Goal: Transaction & Acquisition: Subscribe to service/newsletter

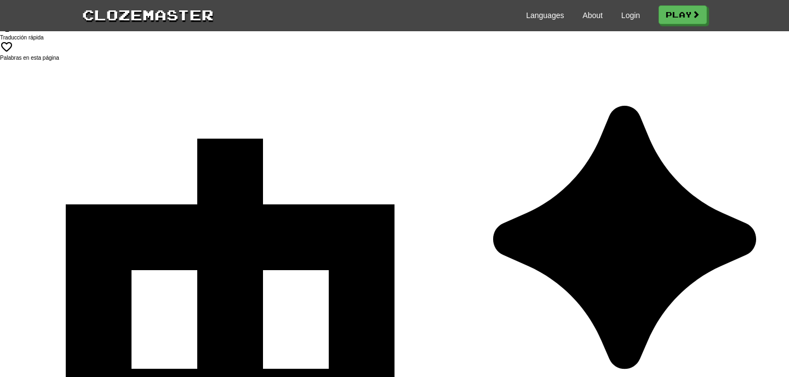
scroll to position [2, 0]
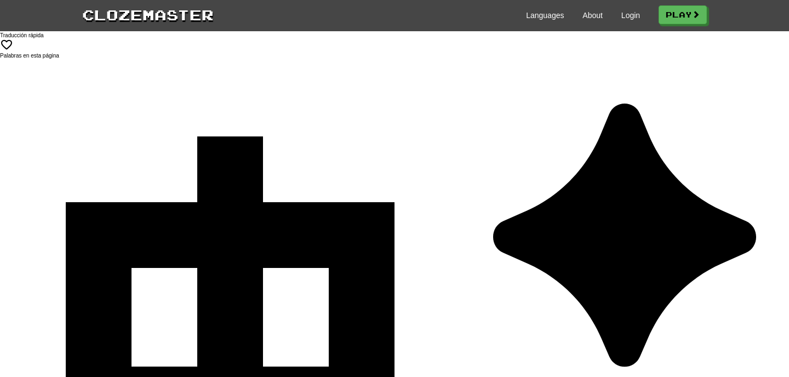
click at [638, 9] on div "Languages About Login Play" at bounding box center [460, 14] width 493 height 20
click at [638, 14] on link "Login" at bounding box center [631, 15] width 19 height 11
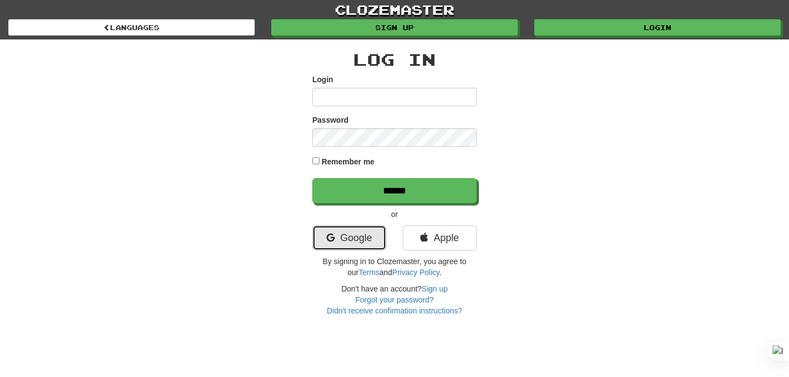
click at [357, 246] on link "Google" at bounding box center [349, 237] width 74 height 25
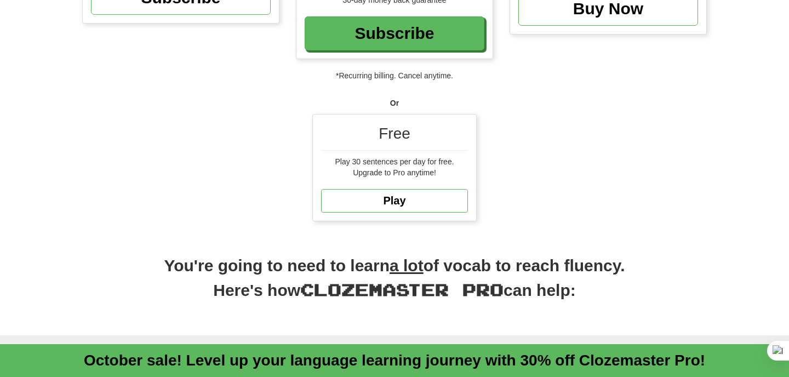
scroll to position [272, 0]
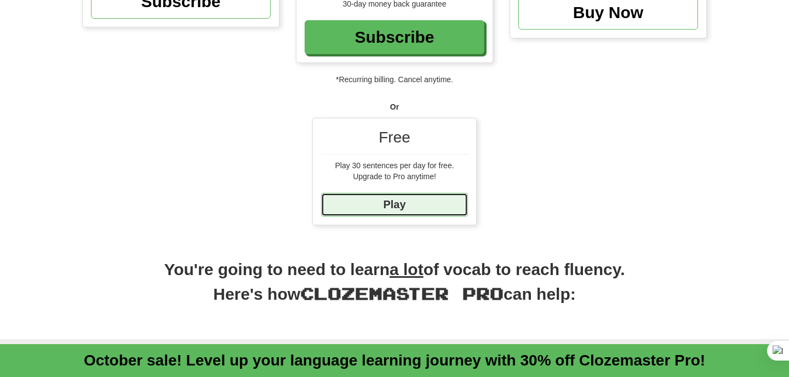
click at [451, 196] on link "Play" at bounding box center [394, 205] width 147 height 24
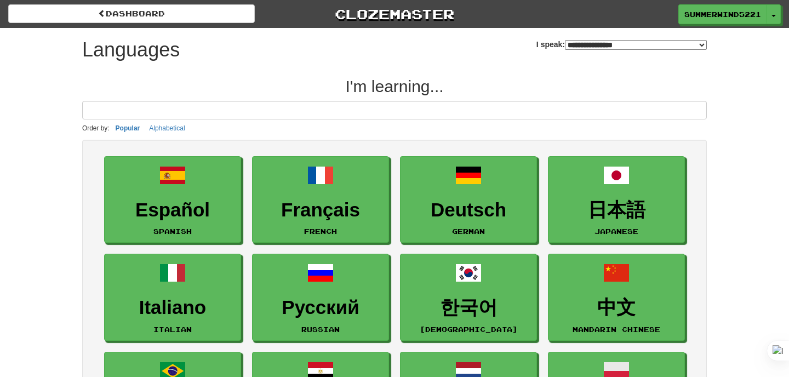
click at [581, 40] on select "**********" at bounding box center [636, 45] width 142 height 10
select select "*******"
click at [565, 40] on select "**********" at bounding box center [636, 45] width 142 height 10
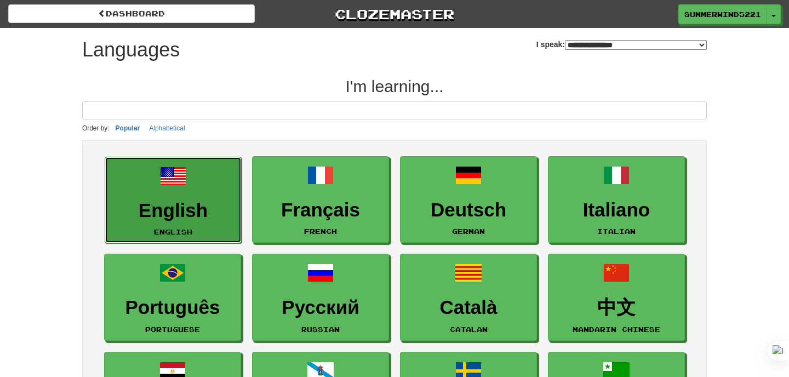
click at [187, 208] on h3 "English" at bounding box center [173, 210] width 125 height 21
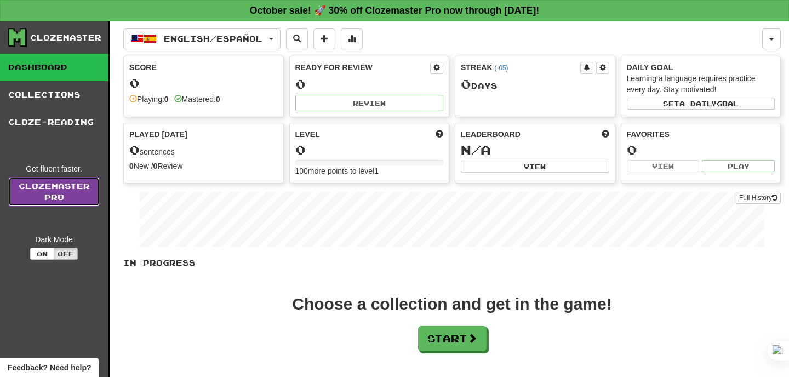
click at [54, 178] on link "Clozemaster Pro" at bounding box center [54, 192] width 92 height 30
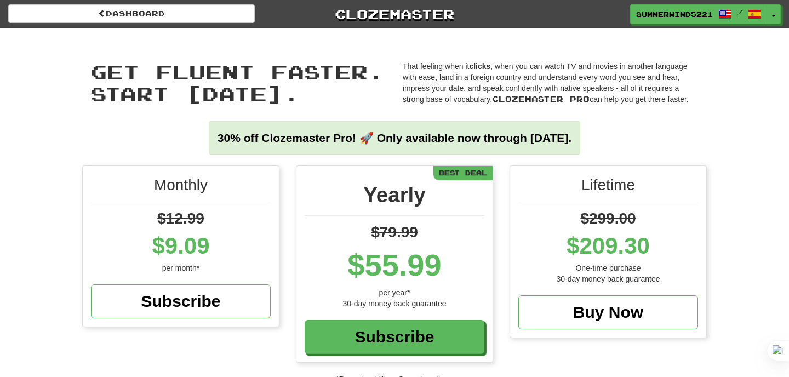
click at [595, 219] on span "$299.00" at bounding box center [608, 218] width 55 height 17
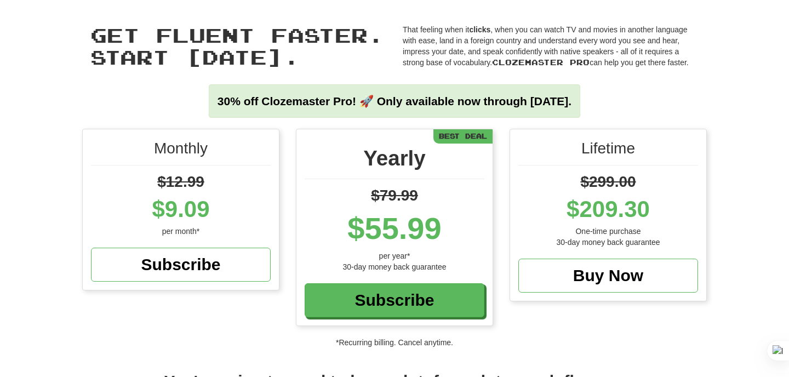
click at [593, 162] on div "Lifetime" at bounding box center [609, 152] width 180 height 28
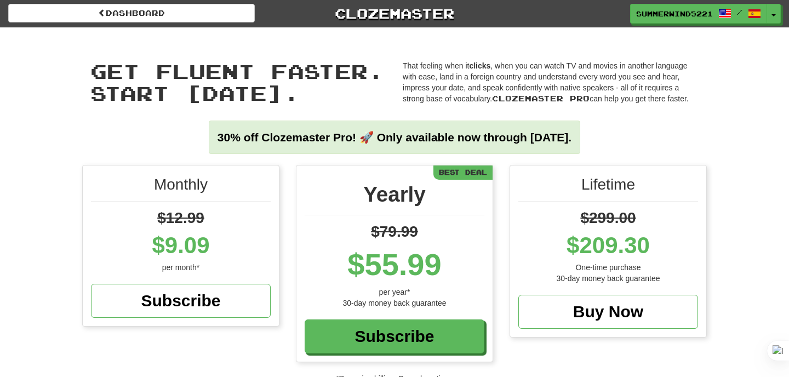
scroll to position [0, 0]
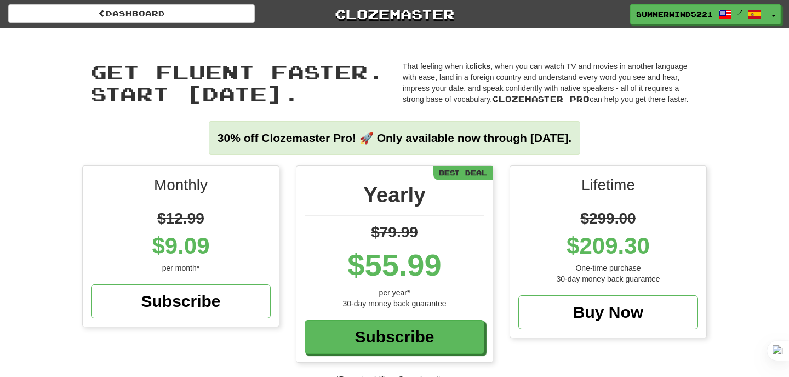
click at [198, 1] on div "Dashboard Clozemaster SummerWind5221 / Toggle Dropdown Dashboard Leaderboard Ac…" at bounding box center [394, 12] width 789 height 24
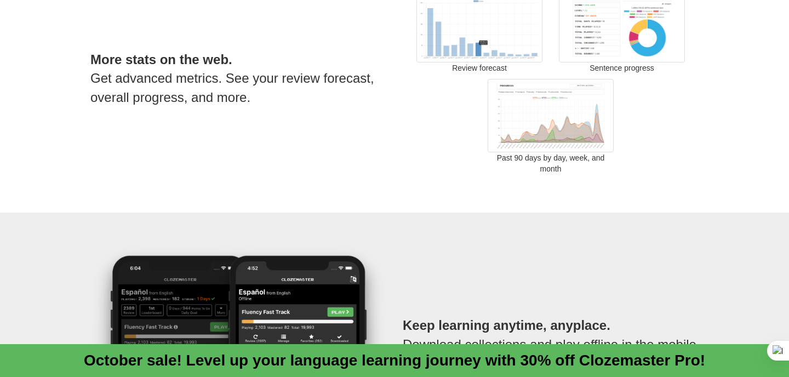
click at [429, 86] on div "Past 90 days by day, week, and month" at bounding box center [550, 126] width 285 height 95
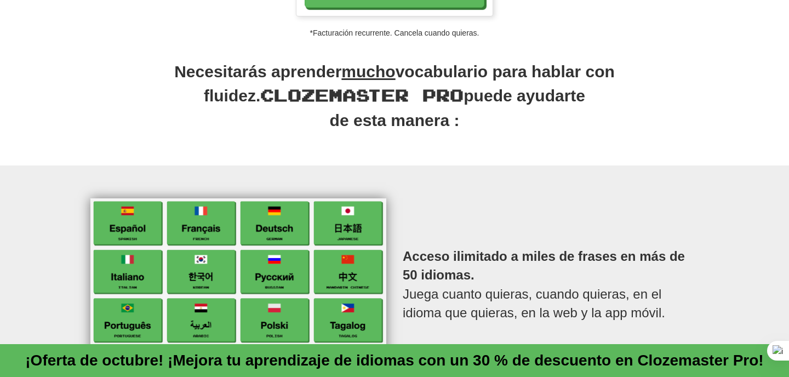
scroll to position [411, 0]
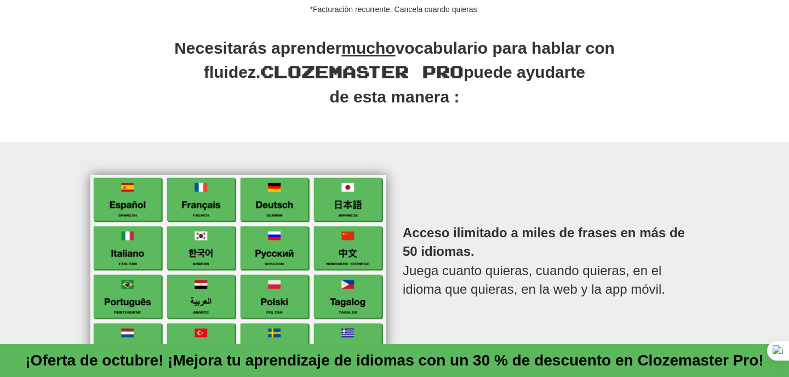
click at [484, 85] on h2 "Necesitarás aprender mucho vocabulario para hablar con fluidez. Clozemaster Pro…" at bounding box center [394, 79] width 625 height 84
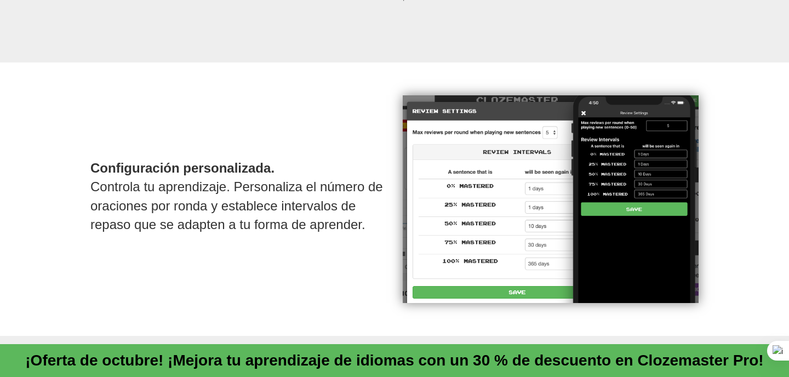
scroll to position [1265, 0]
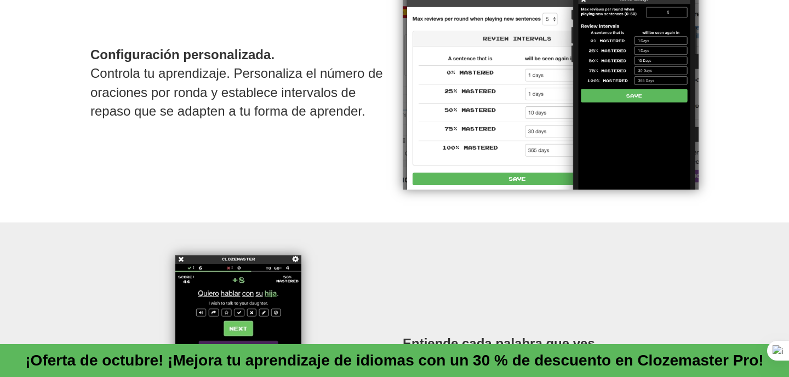
click at [377, 190] on div "Configuración personalizada. Controla tu aprendizaje. Personaliza el número de …" at bounding box center [394, 86] width 789 height 274
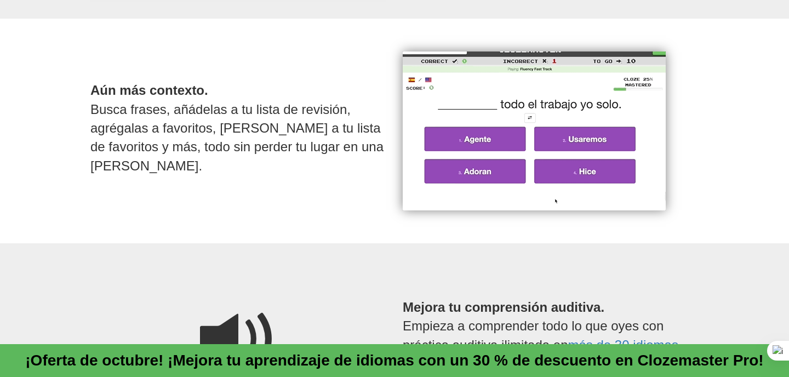
scroll to position [775, 0]
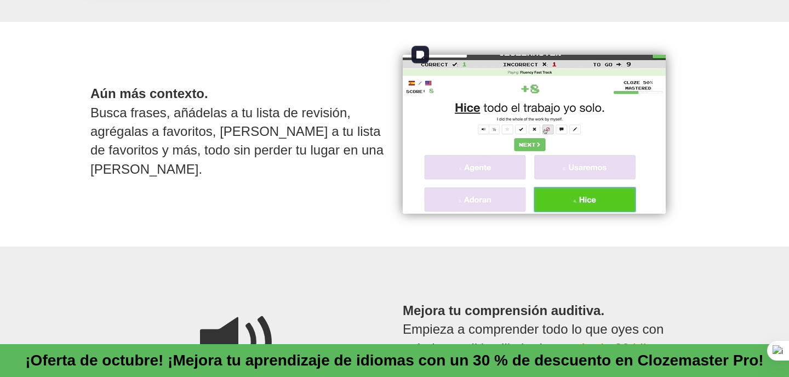
click at [571, 86] on img at bounding box center [534, 134] width 263 height 159
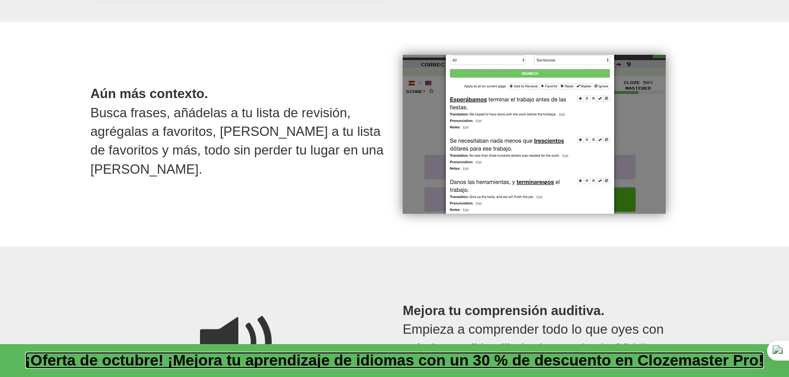
click at [516, 360] on font "¡Oferta de octubre! ¡Mejora tu aprendizaje de idiomas con un 30 % de descuento …" at bounding box center [394, 360] width 738 height 17
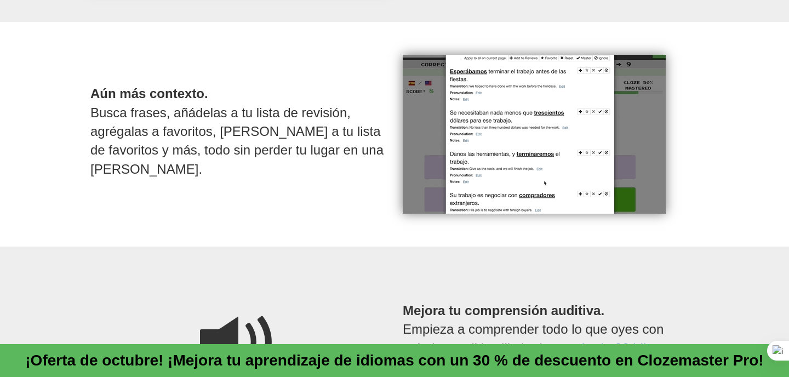
scroll to position [187, 0]
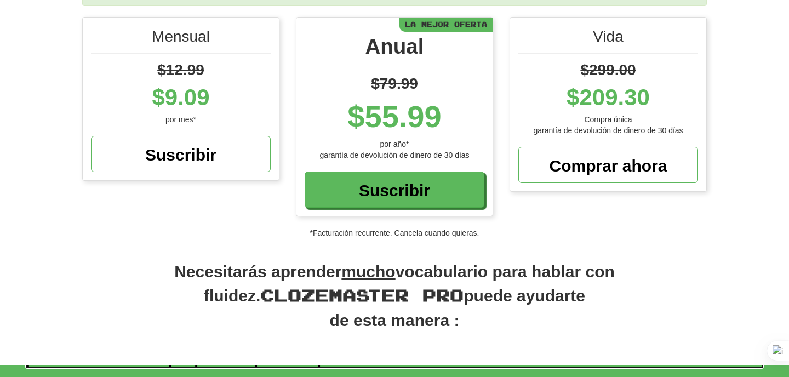
click at [516, 360] on font "¡Oferta de octubre! ¡Mejora tu aprendizaje de idiomas con un 30 % de descuento …" at bounding box center [394, 360] width 738 height 17
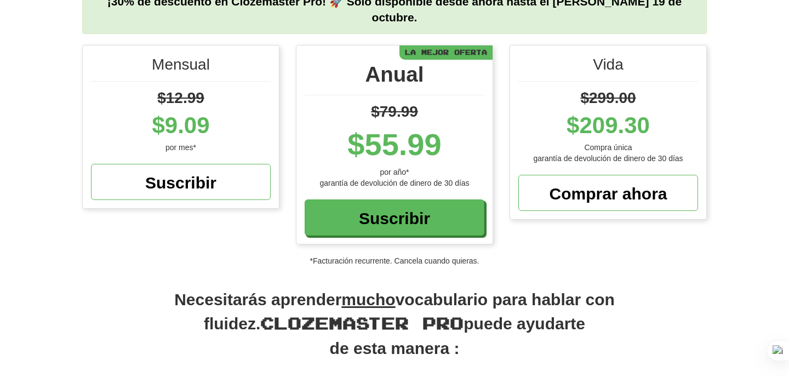
scroll to position [157, 0]
